Goal: Transaction & Acquisition: Purchase product/service

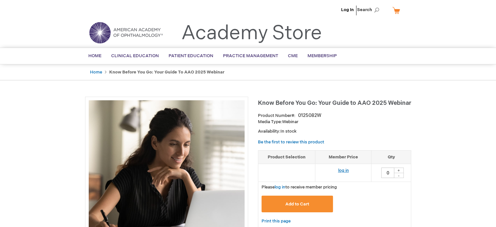
click at [347, 169] on link "log in" at bounding box center [343, 170] width 11 height 5
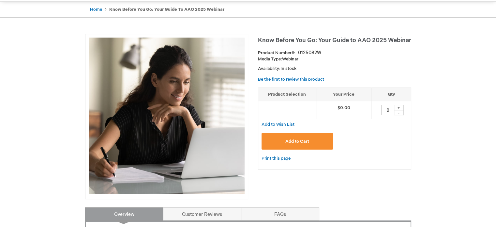
scroll to position [65, 0]
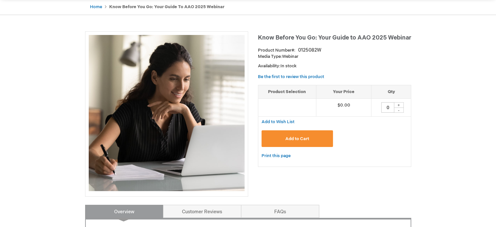
click at [284, 140] on button "Add to Cart" at bounding box center [298, 138] width 72 height 17
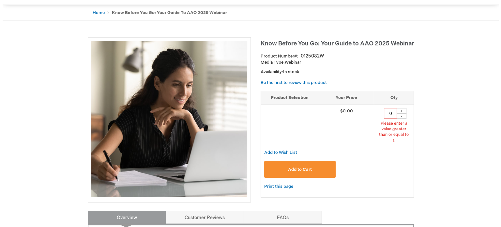
scroll to position [53, 0]
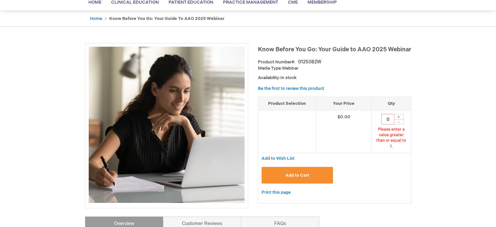
click at [401, 115] on div "+" at bounding box center [399, 117] width 10 height 6
type input "1"
click at [311, 167] on button "Add to Cart" at bounding box center [298, 175] width 72 height 17
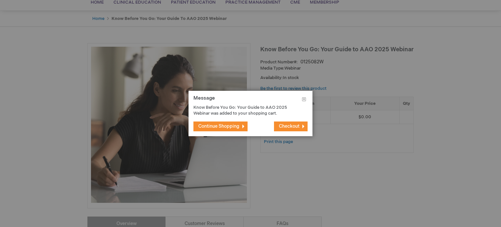
click at [279, 127] on span "Checkout" at bounding box center [289, 126] width 21 height 6
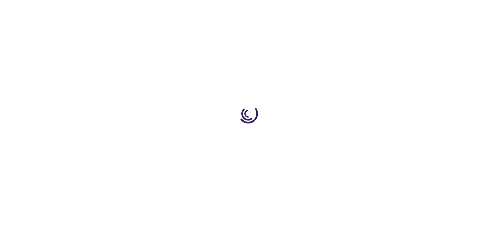
select select "US"
select select "41"
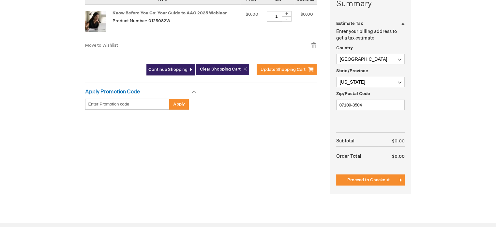
scroll to position [228, 0]
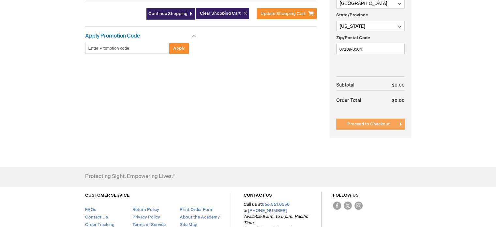
click at [364, 124] on span "Proceed to Checkout" at bounding box center [368, 123] width 42 height 5
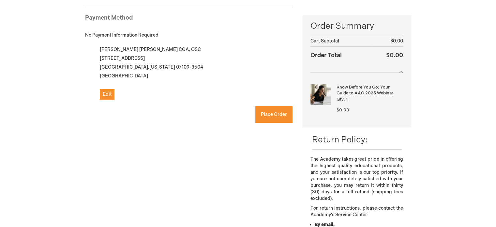
scroll to position [56, 0]
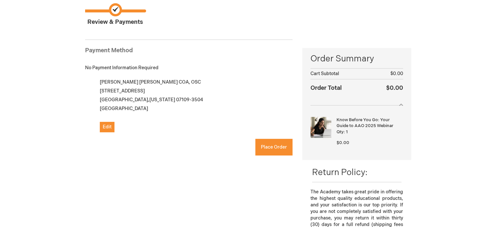
checkbox input "true"
click at [268, 148] on span "Place Order" at bounding box center [274, 147] width 26 height 6
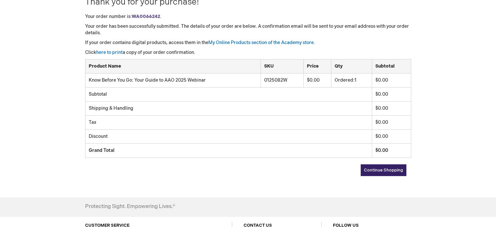
scroll to position [98, 0]
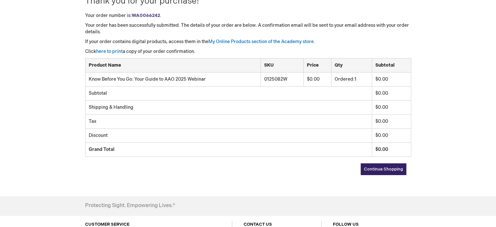
drag, startPoint x: 371, startPoint y: 169, endPoint x: 366, endPoint y: 171, distance: 5.0
click at [371, 169] on span "Continue Shopping" at bounding box center [383, 168] width 39 height 5
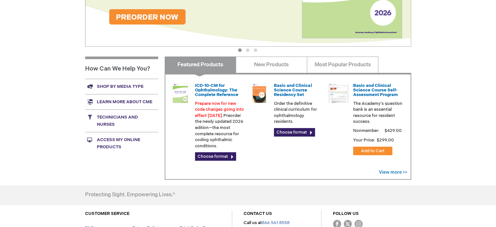
scroll to position [75, 0]
